Goal: Task Accomplishment & Management: Use online tool/utility

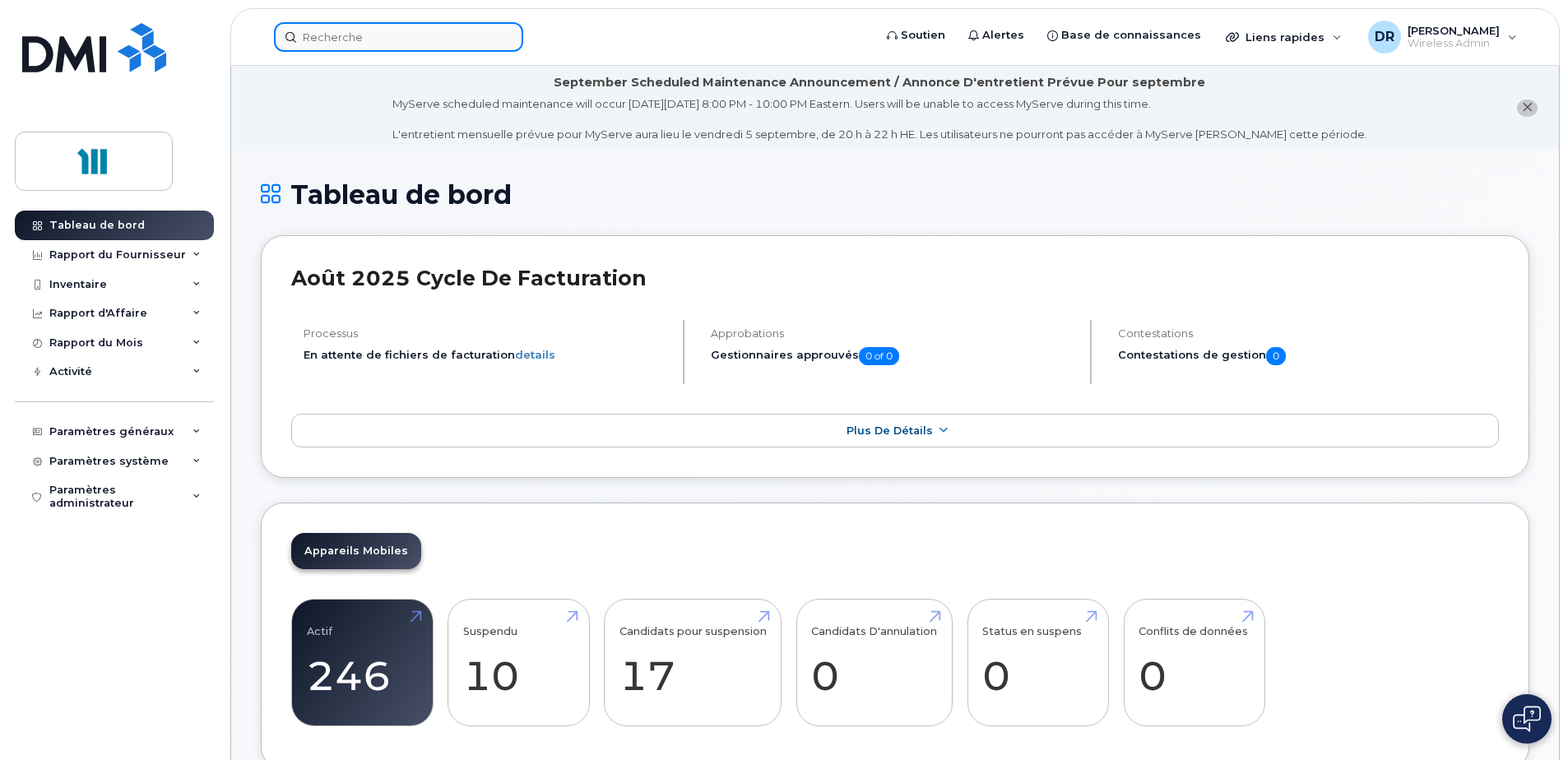
click at [350, 37] on input at bounding box center [398, 37] width 249 height 30
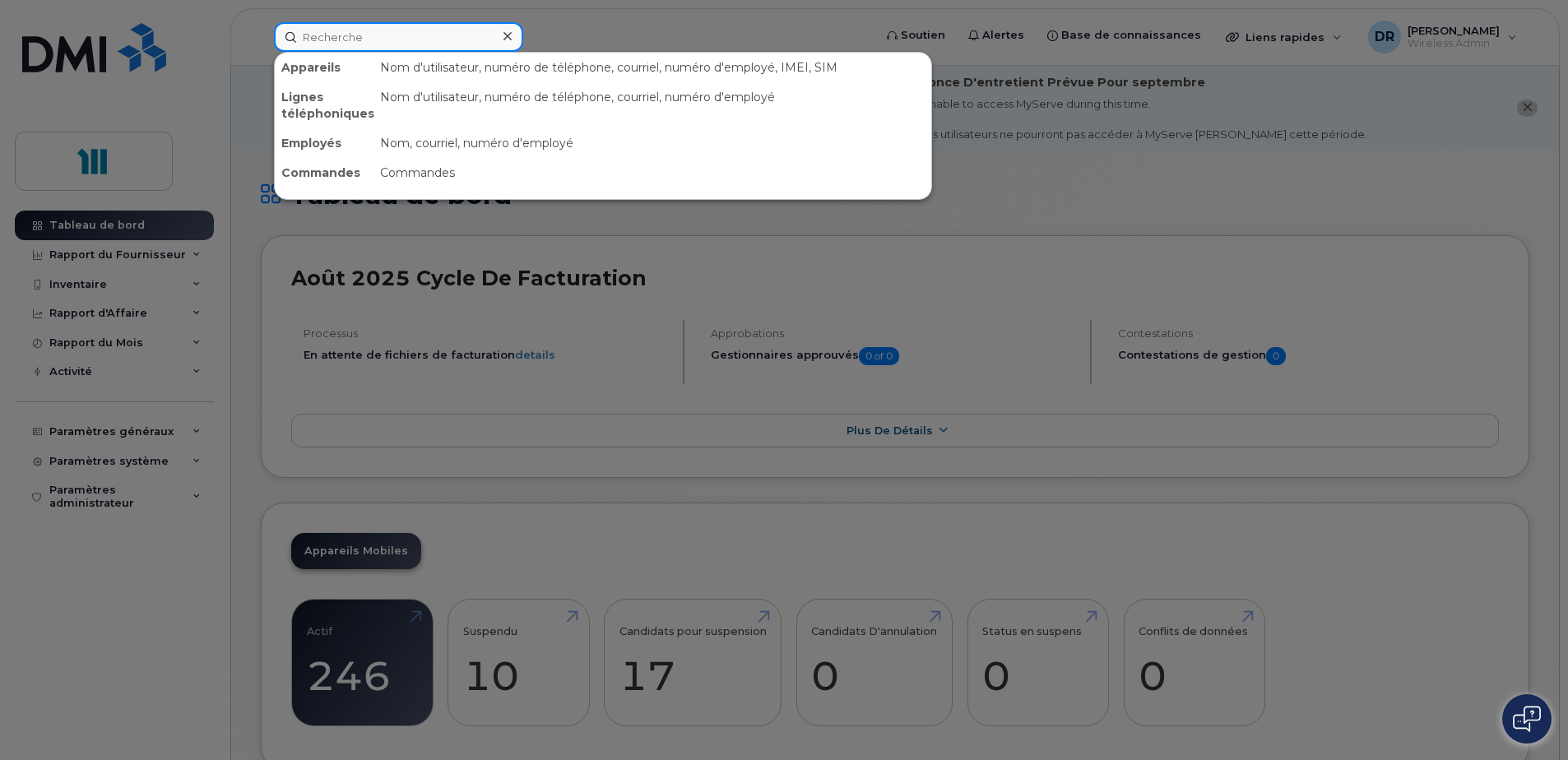
paste input "5813372588"
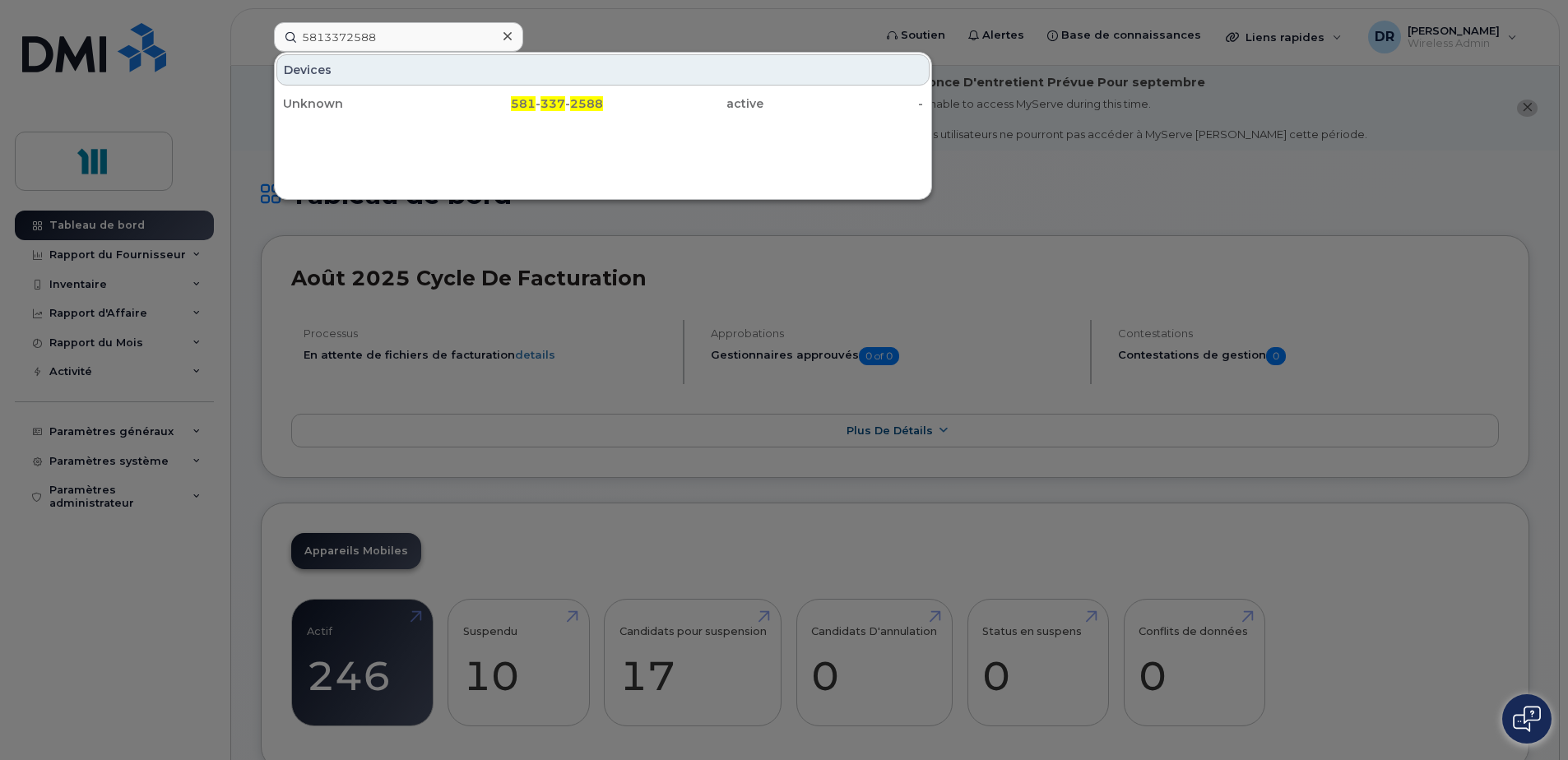
click at [578, 144] on div "Devices Unknown 581 - 337 - 2588 active -" at bounding box center [603, 126] width 658 height 148
drag, startPoint x: 380, startPoint y: 36, endPoint x: 300, endPoint y: 36, distance: 80.0
click at [300, 36] on input "5813372588" at bounding box center [398, 37] width 249 height 30
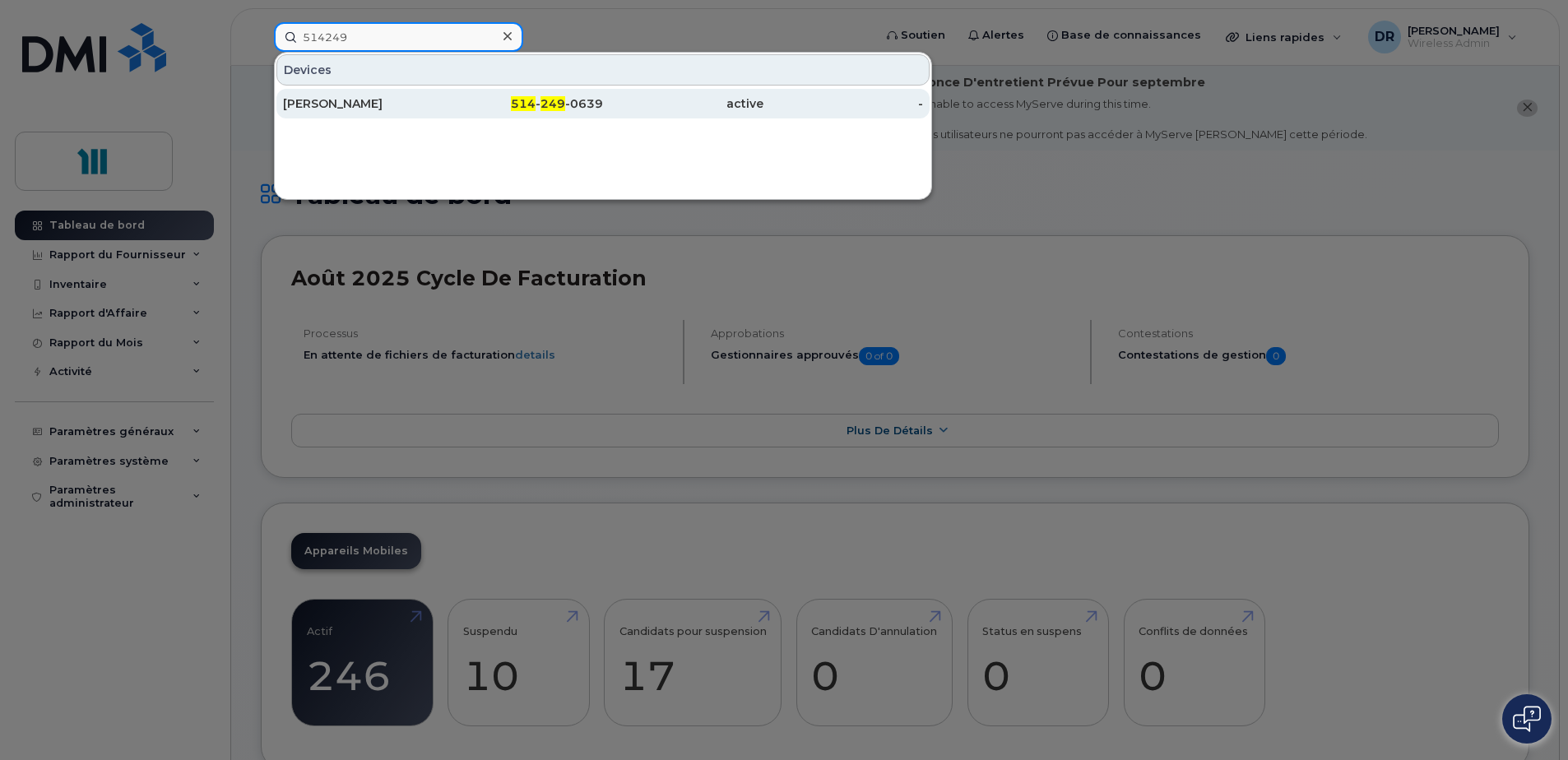
type input "514249"
click at [344, 104] on div "[PERSON_NAME]" at bounding box center [363, 103] width 160 height 17
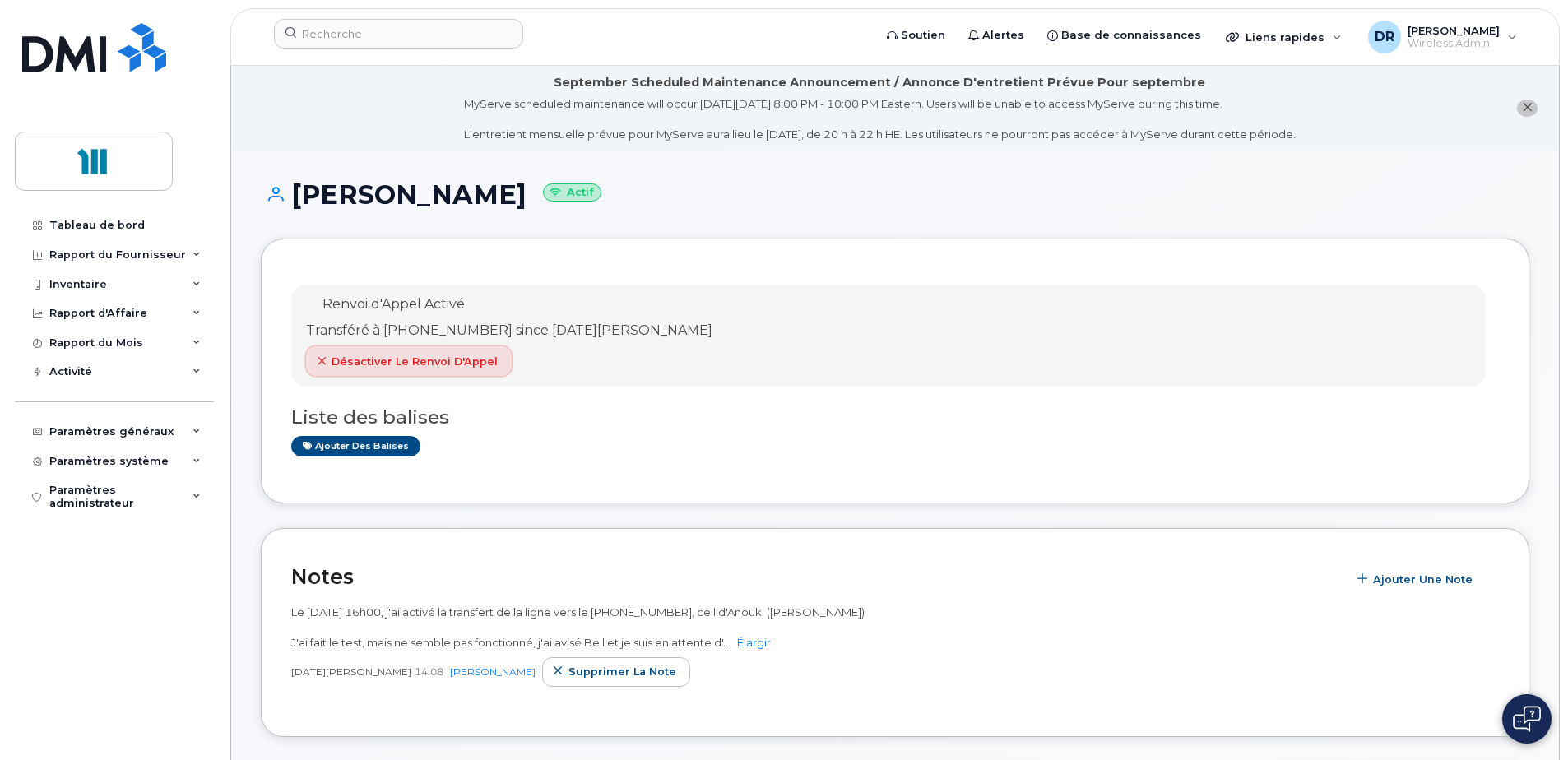
click at [440, 360] on span "Désactiver le Renvoi d'Appel" at bounding box center [414, 362] width 166 height 16
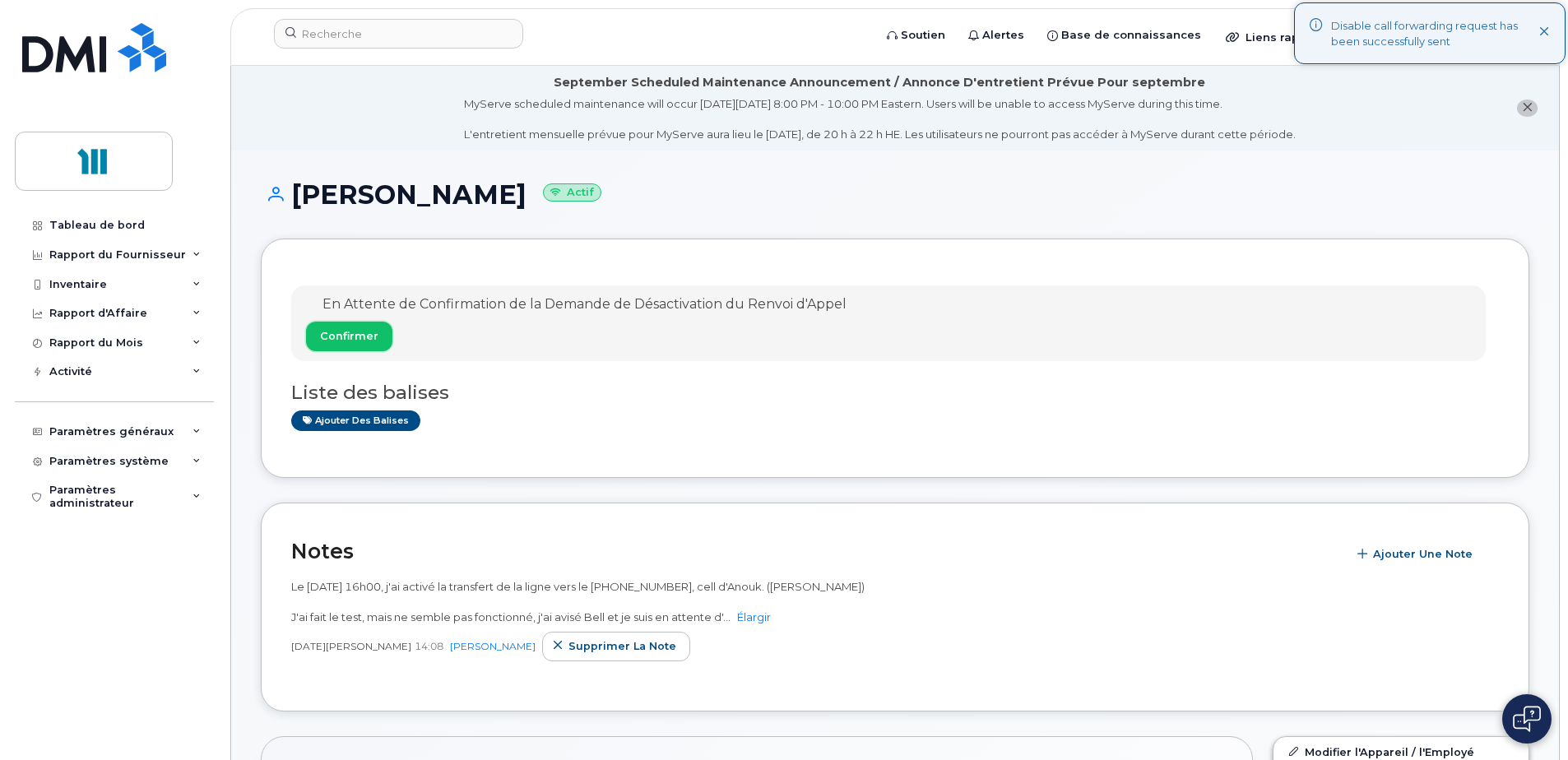
click at [356, 337] on span "Confirmer" at bounding box center [349, 336] width 58 height 16
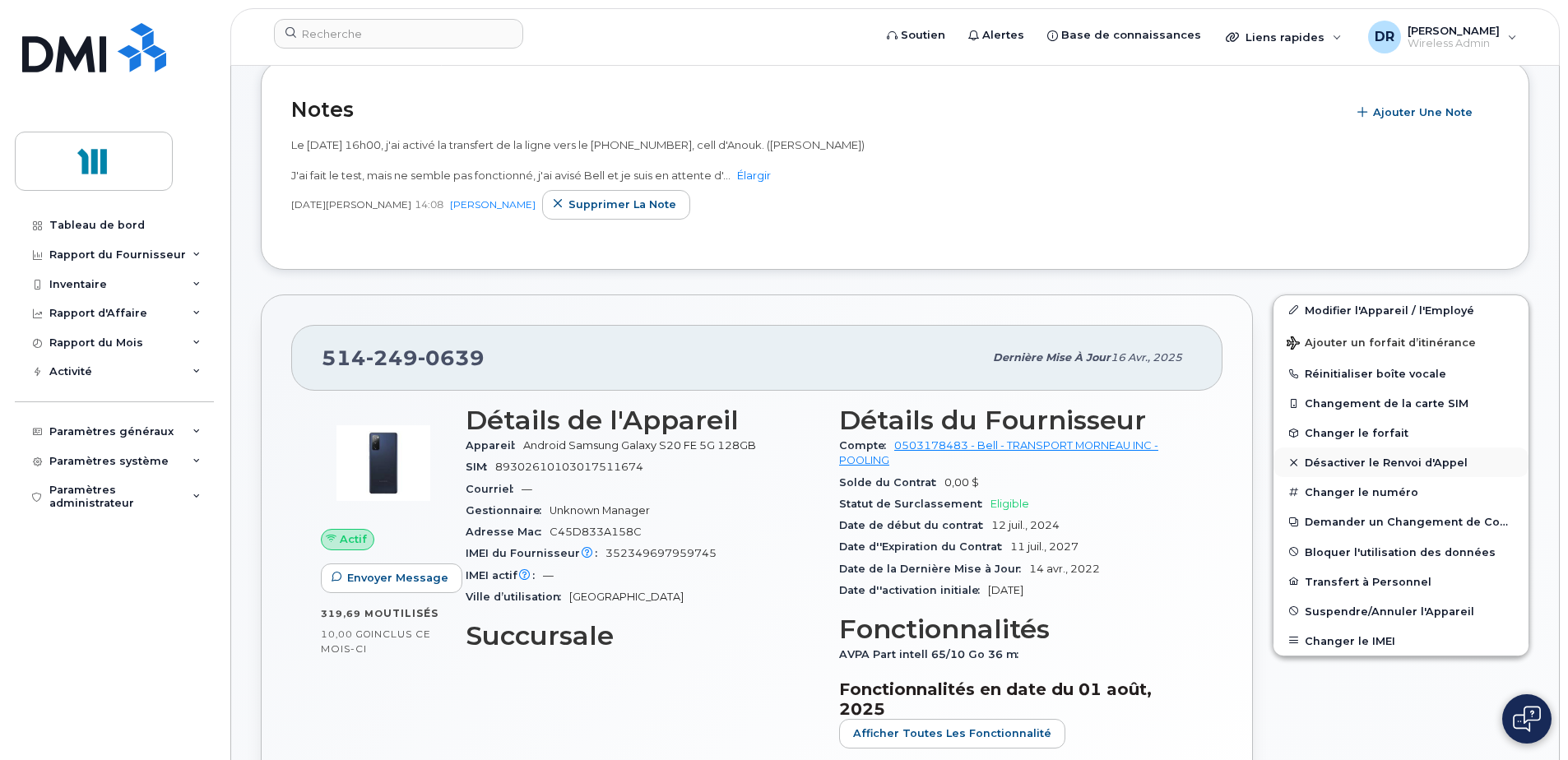
scroll to position [411, 0]
